Goal: Book appointment/travel/reservation

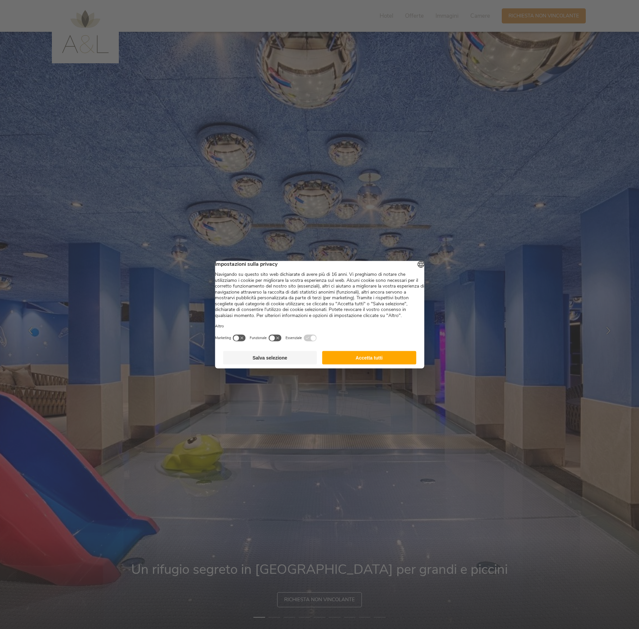
click at [357, 364] on button "Accetta tutti" at bounding box center [369, 357] width 94 height 13
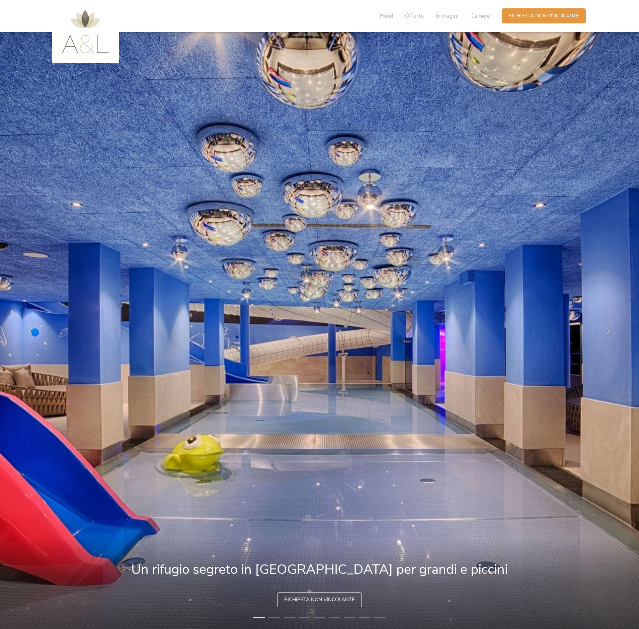
drag, startPoint x: 414, startPoint y: 374, endPoint x: 363, endPoint y: 331, distance: 67.4
click at [363, 331] on img at bounding box center [319, 330] width 639 height 597
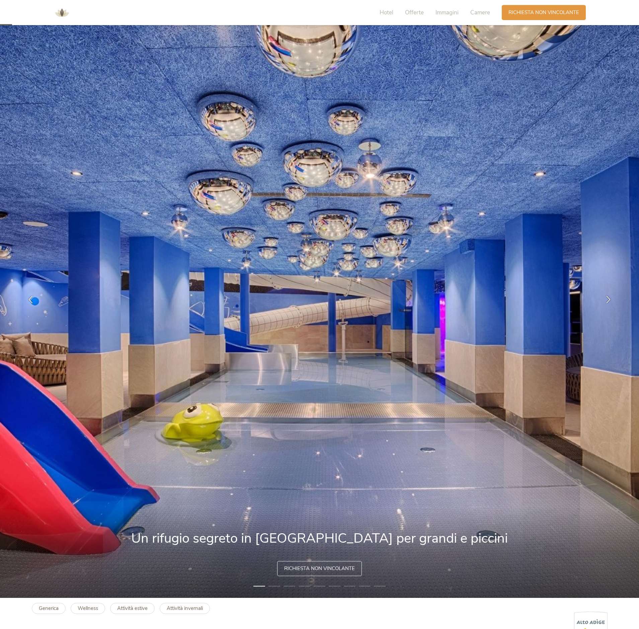
scroll to position [22, 0]
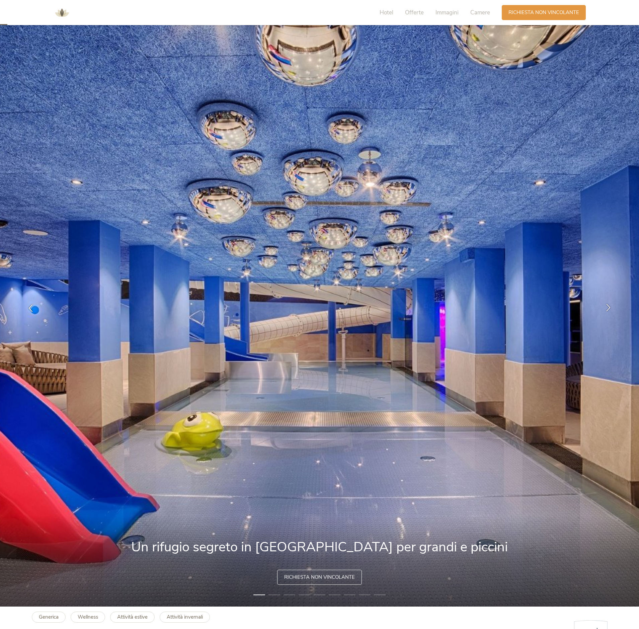
click at [609, 305] on icon at bounding box center [608, 307] width 8 height 8
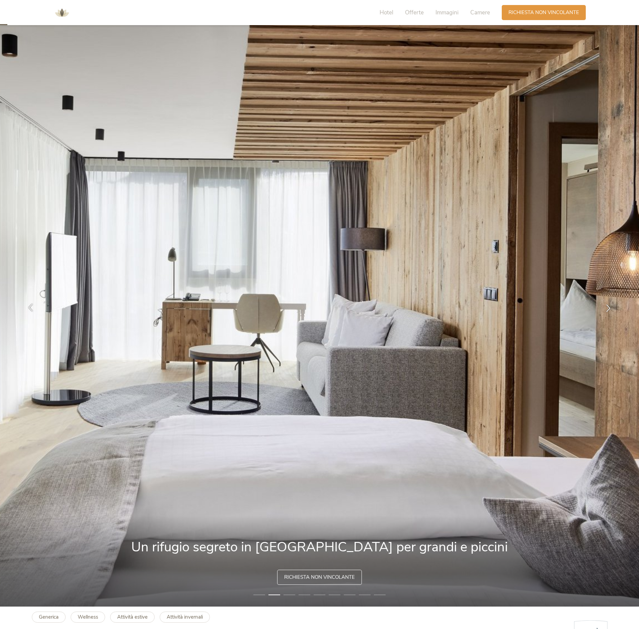
click at [26, 308] on div at bounding box center [30, 307] width 21 height 21
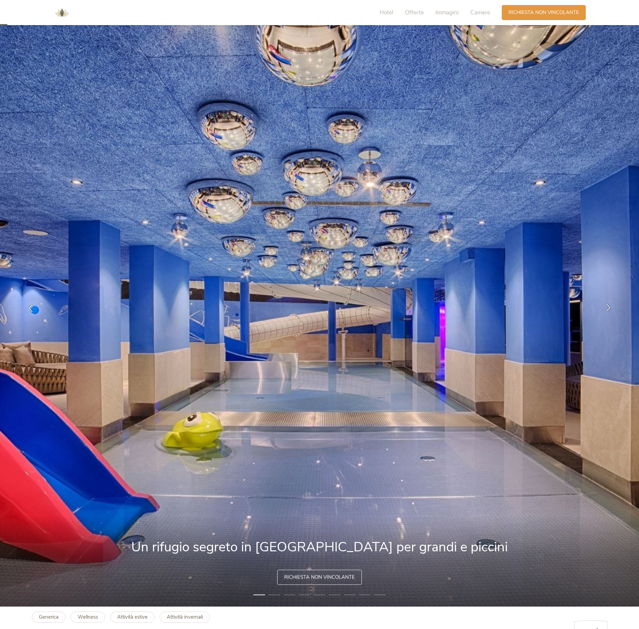
click at [608, 307] on icon at bounding box center [608, 307] width 8 height 8
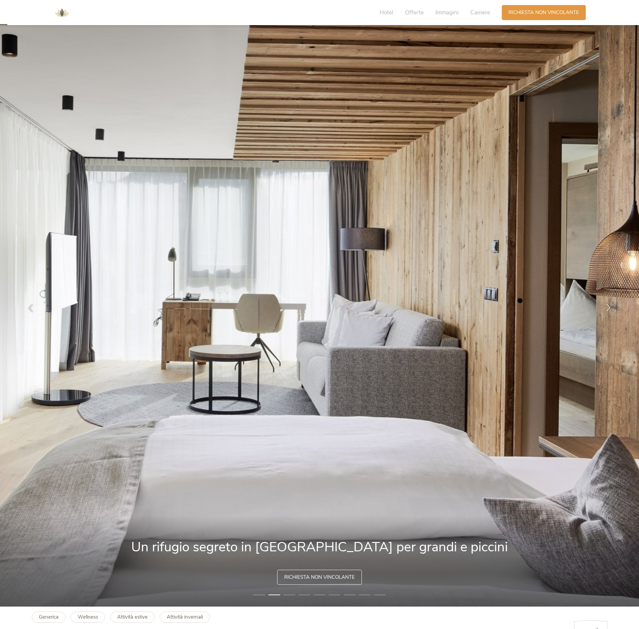
click at [608, 307] on icon at bounding box center [608, 307] width 8 height 8
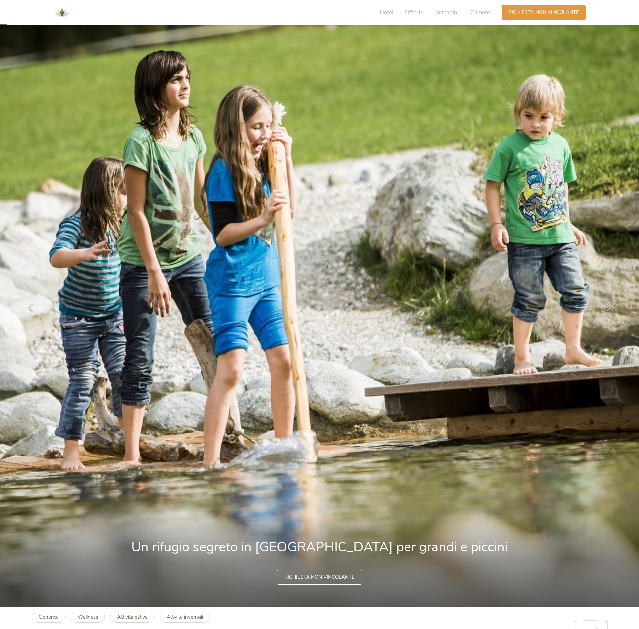
click at [608, 307] on icon at bounding box center [608, 307] width 8 height 8
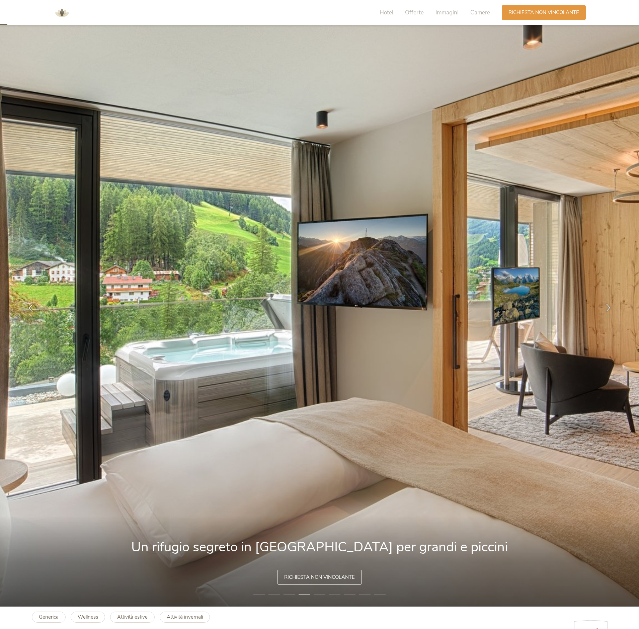
click at [608, 307] on icon at bounding box center [608, 307] width 8 height 8
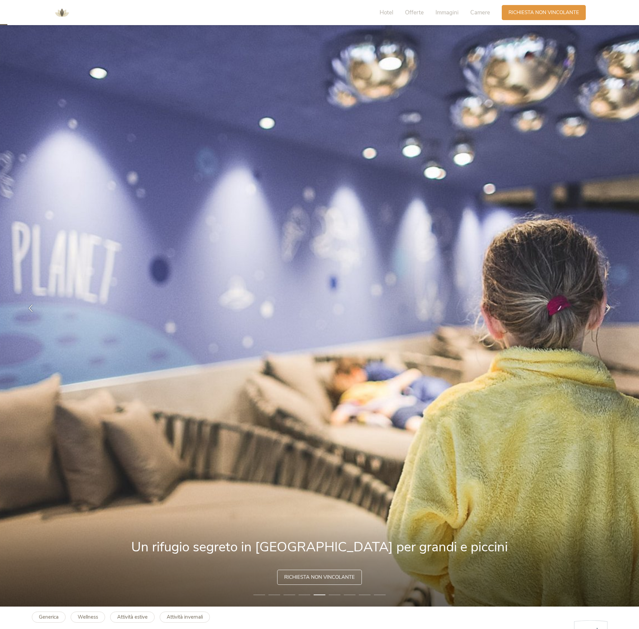
click at [608, 307] on icon at bounding box center [608, 307] width 8 height 8
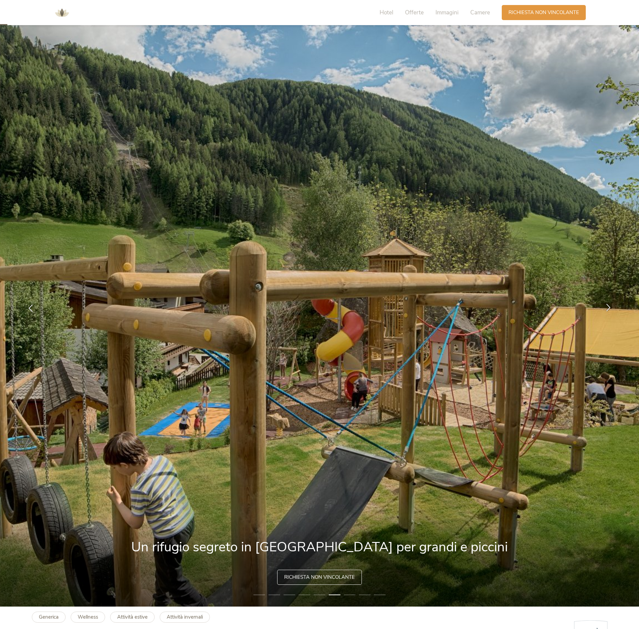
click at [608, 307] on icon at bounding box center [608, 307] width 8 height 8
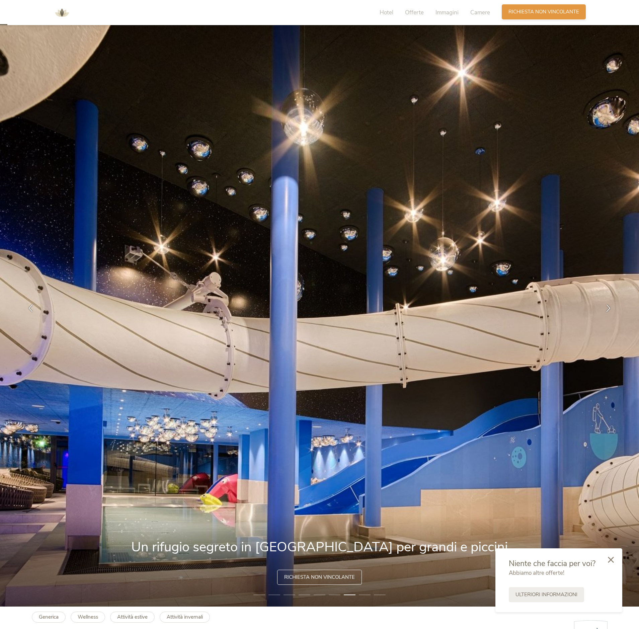
click at [540, 12] on span "Richiesta non vincolante" at bounding box center [543, 11] width 71 height 7
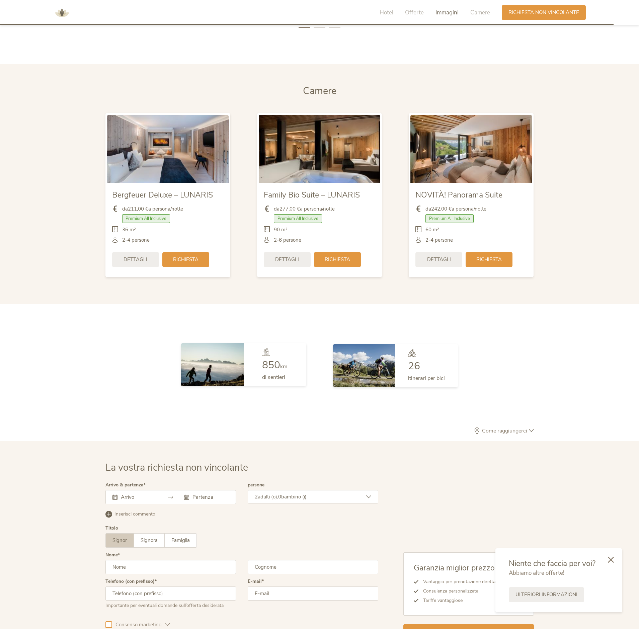
scroll to position [1881, 0]
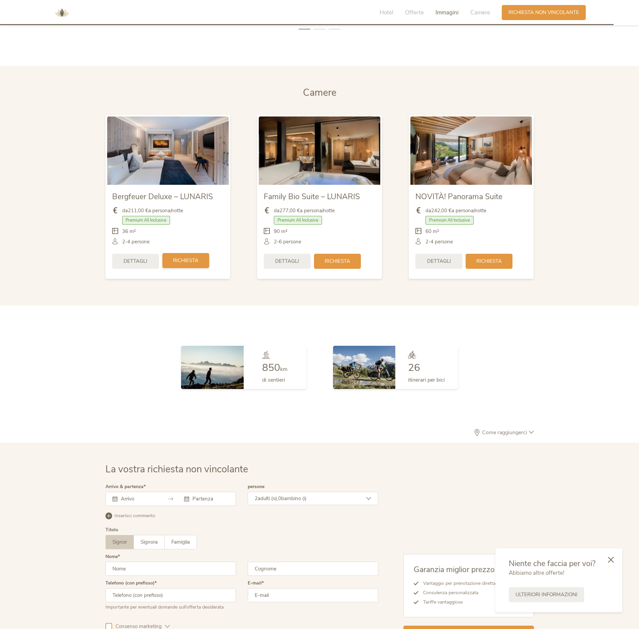
click at [180, 262] on span "Richiesta" at bounding box center [185, 260] width 25 height 7
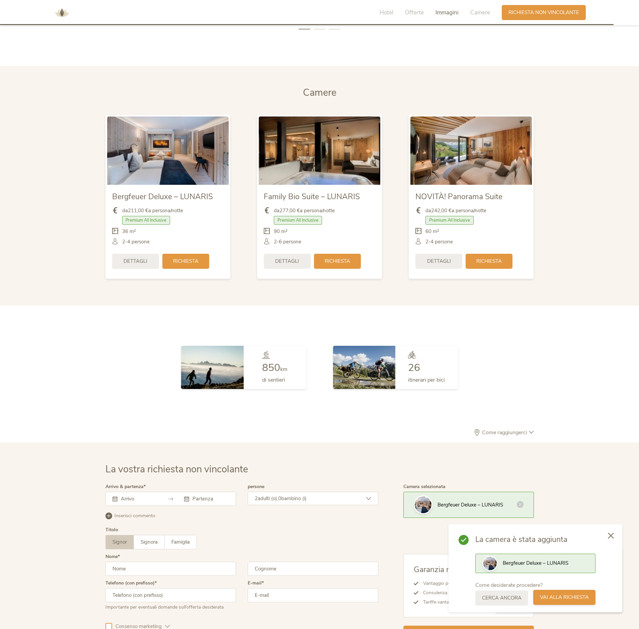
click at [573, 598] on span "Vai alla richiesta" at bounding box center [564, 597] width 49 height 7
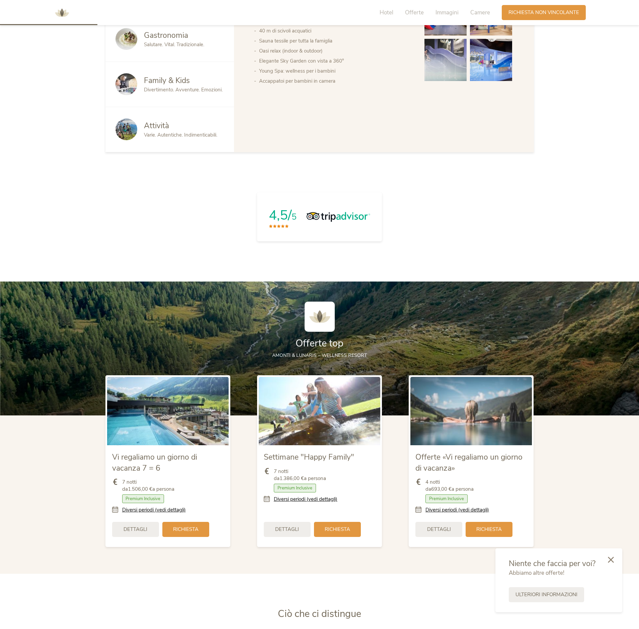
scroll to position [0, 0]
